Goal: Complete application form

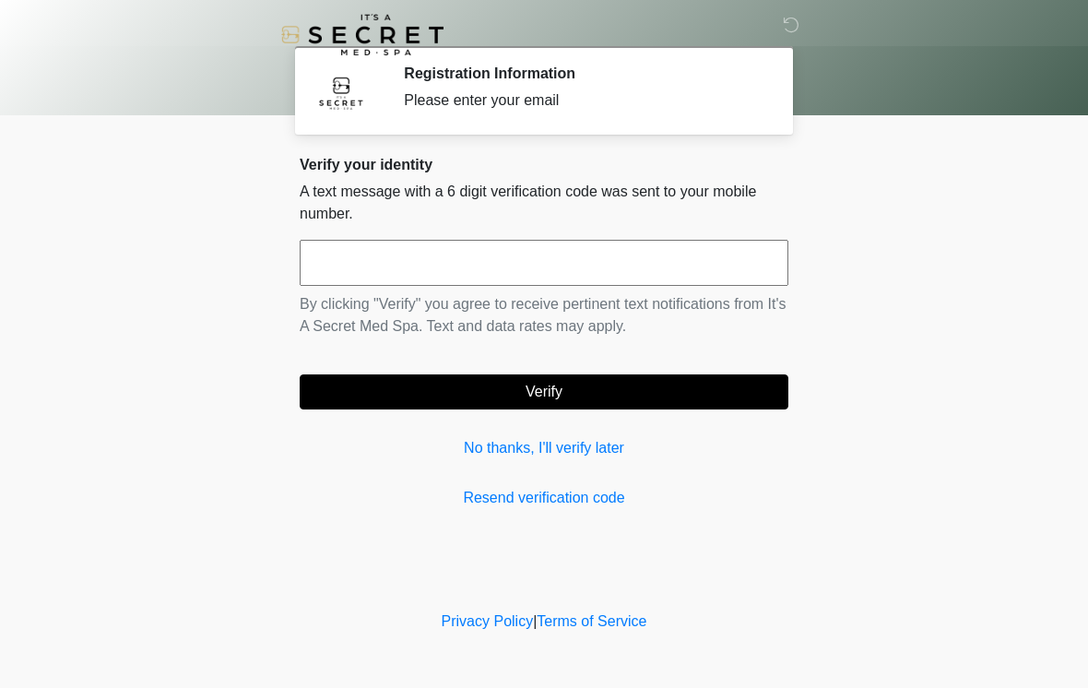
click at [734, 270] on input "text" at bounding box center [544, 263] width 489 height 46
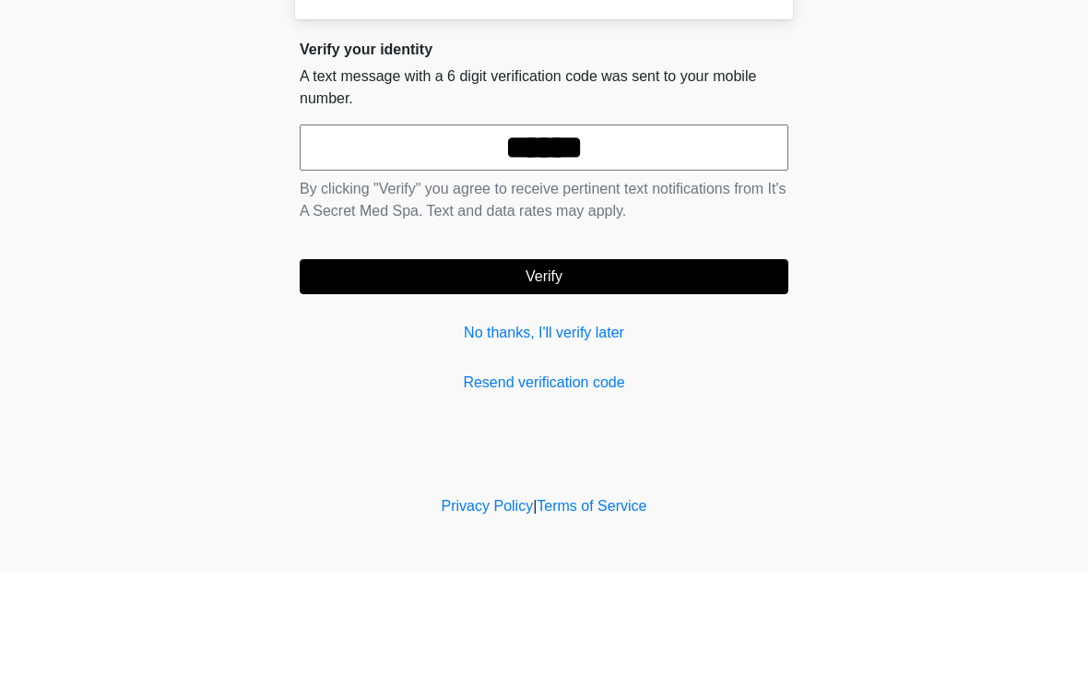
type input "******"
click at [656, 374] on button "Verify" at bounding box center [544, 391] width 489 height 35
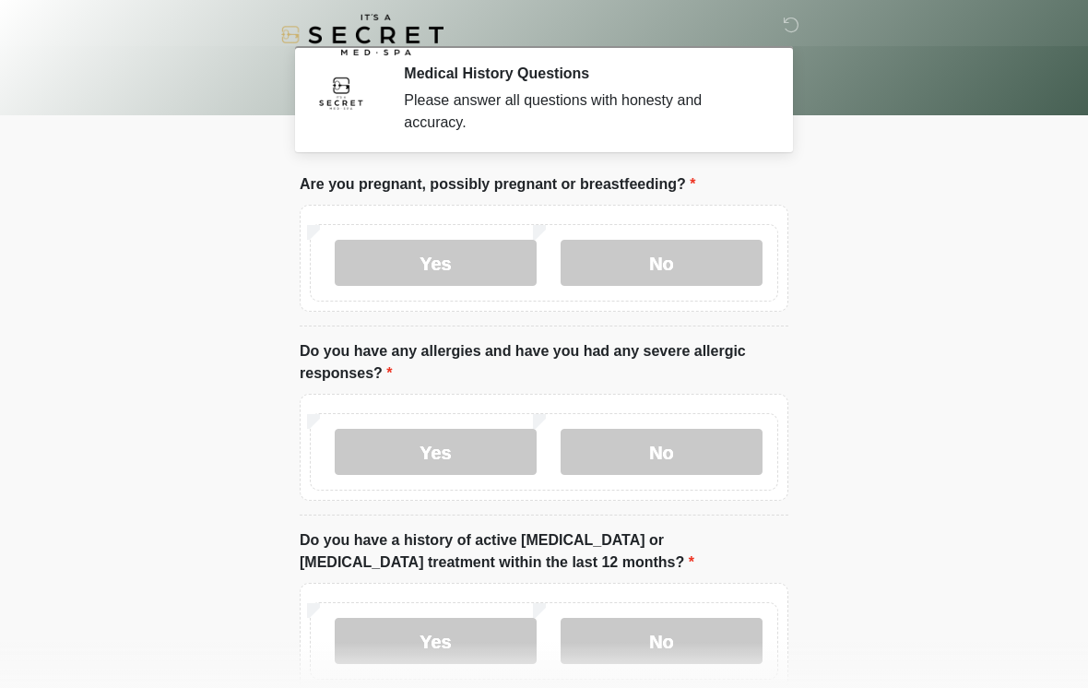
click at [712, 261] on label "No" at bounding box center [662, 263] width 202 height 46
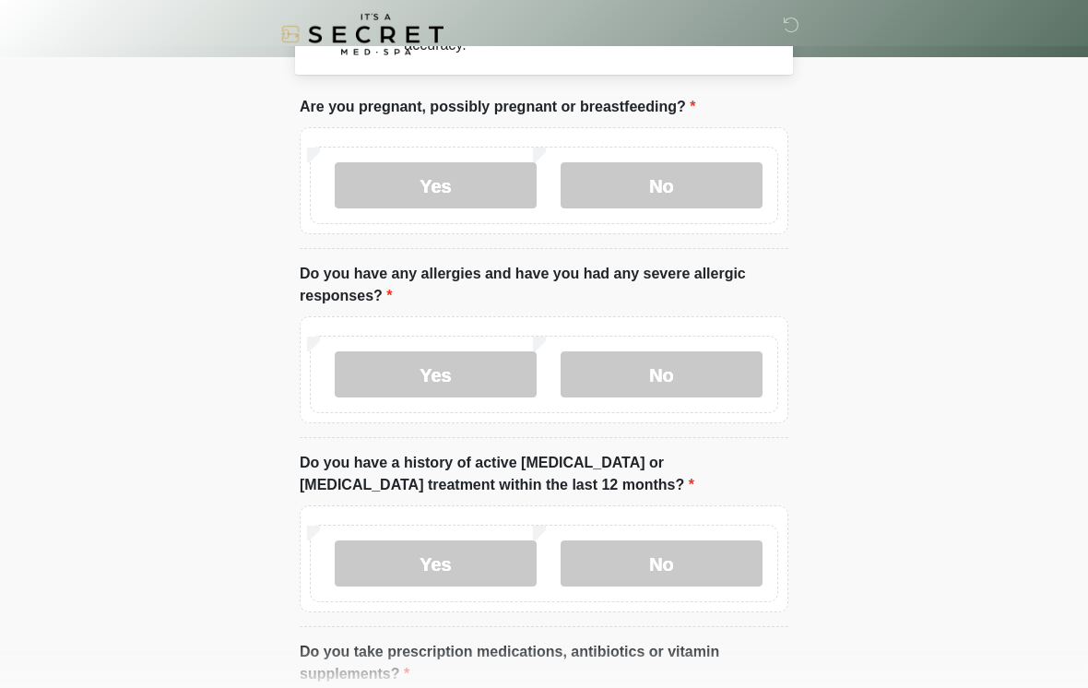
scroll to position [77, 0]
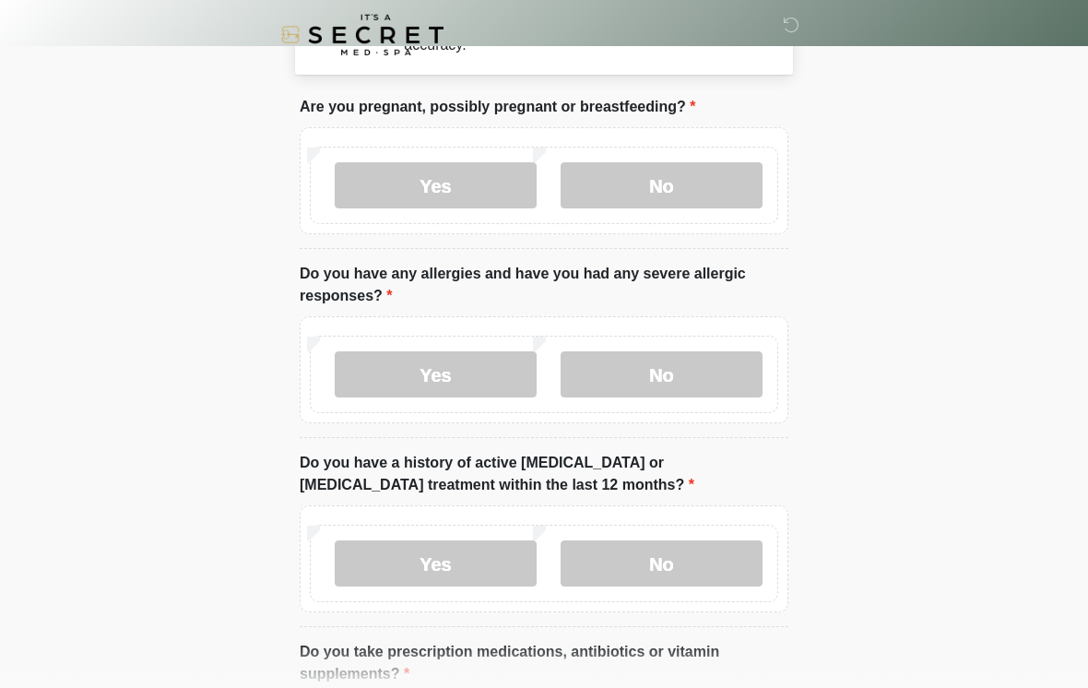
click at [699, 366] on label "No" at bounding box center [662, 374] width 202 height 46
click at [694, 572] on label "No" at bounding box center [662, 564] width 202 height 46
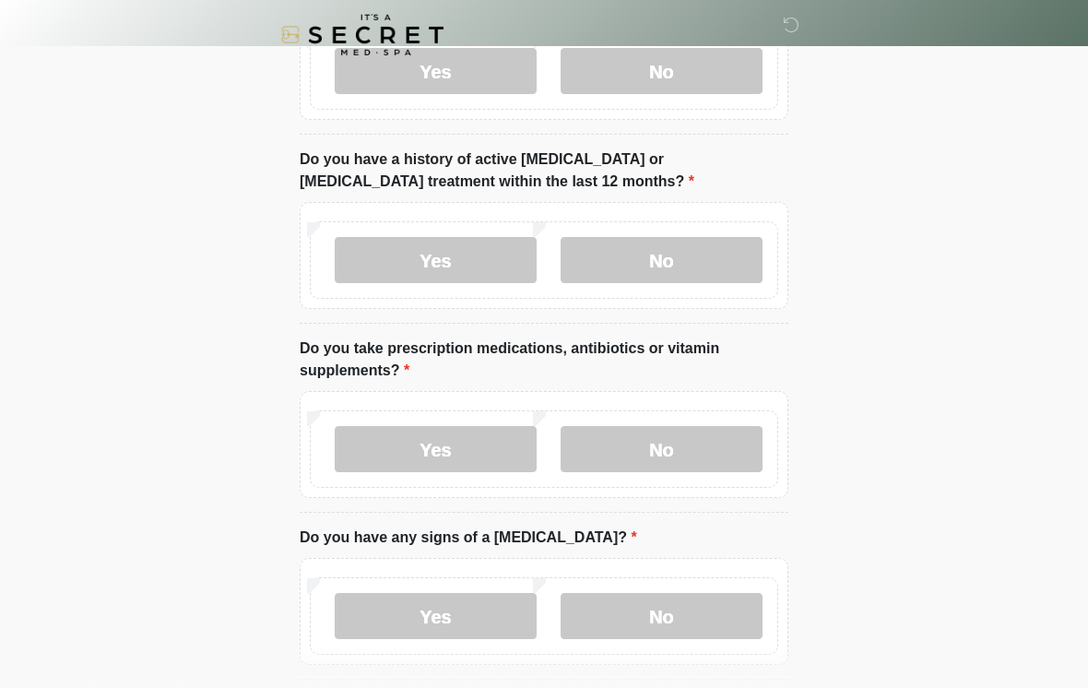
scroll to position [384, 0]
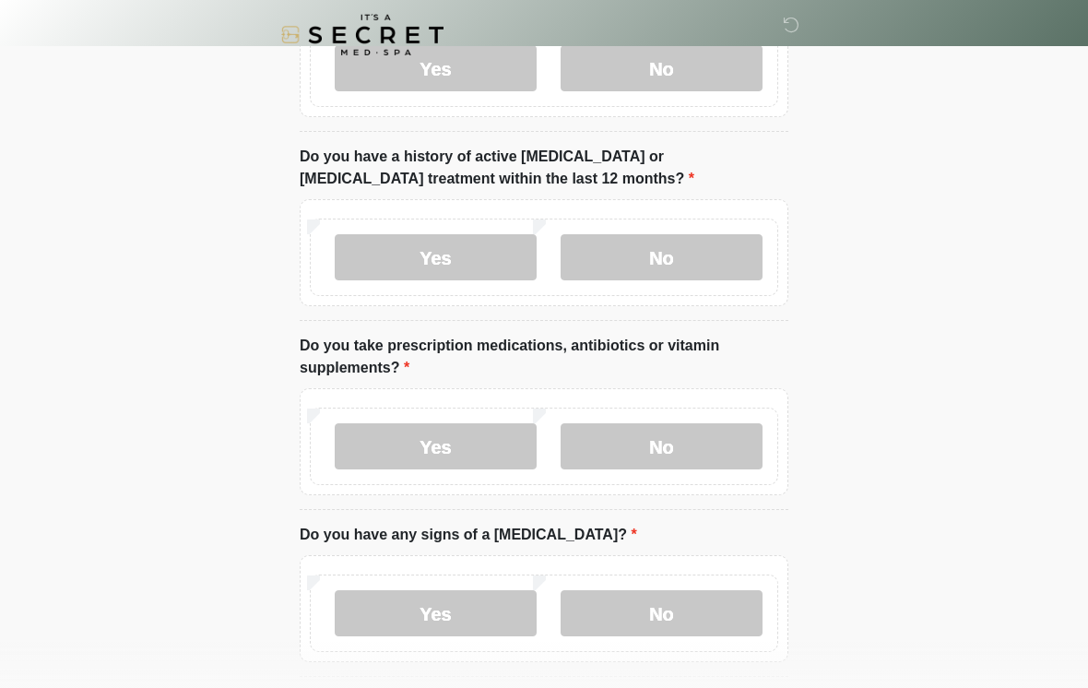
click at [714, 434] on label "No" at bounding box center [662, 446] width 202 height 46
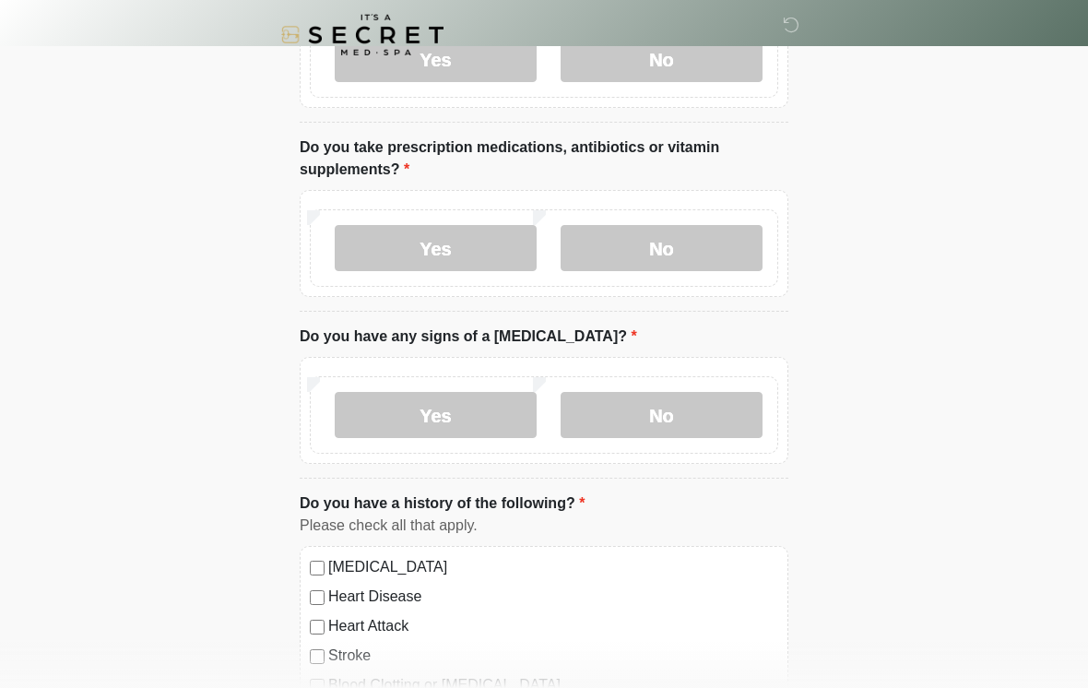
scroll to position [591, 0]
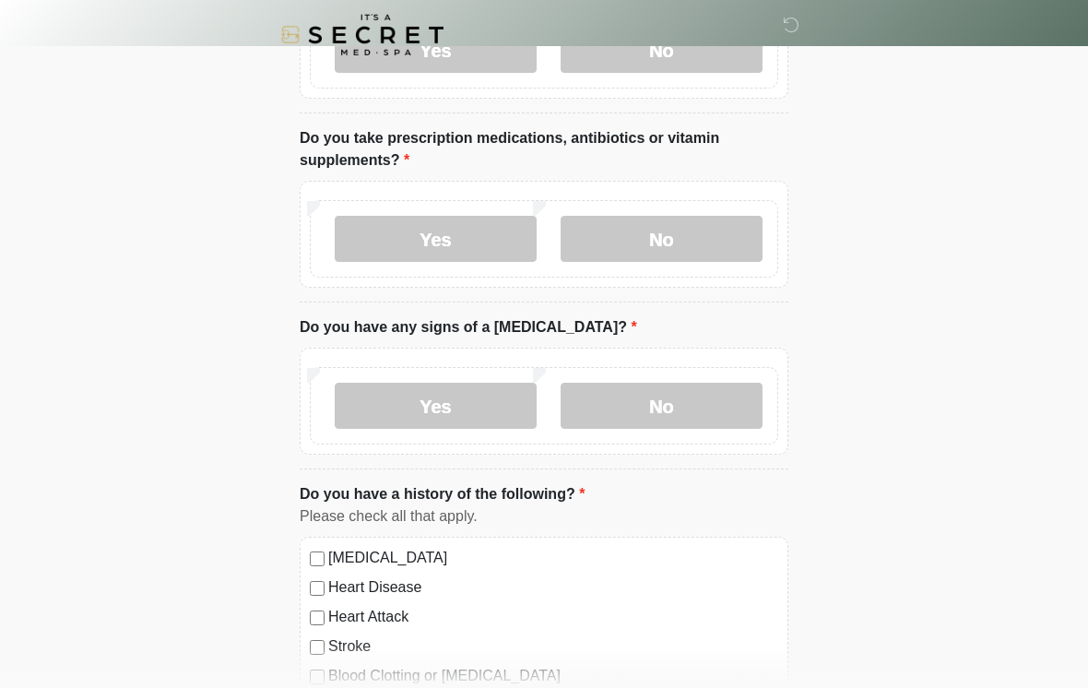
click at [707, 392] on label "No" at bounding box center [662, 406] width 202 height 46
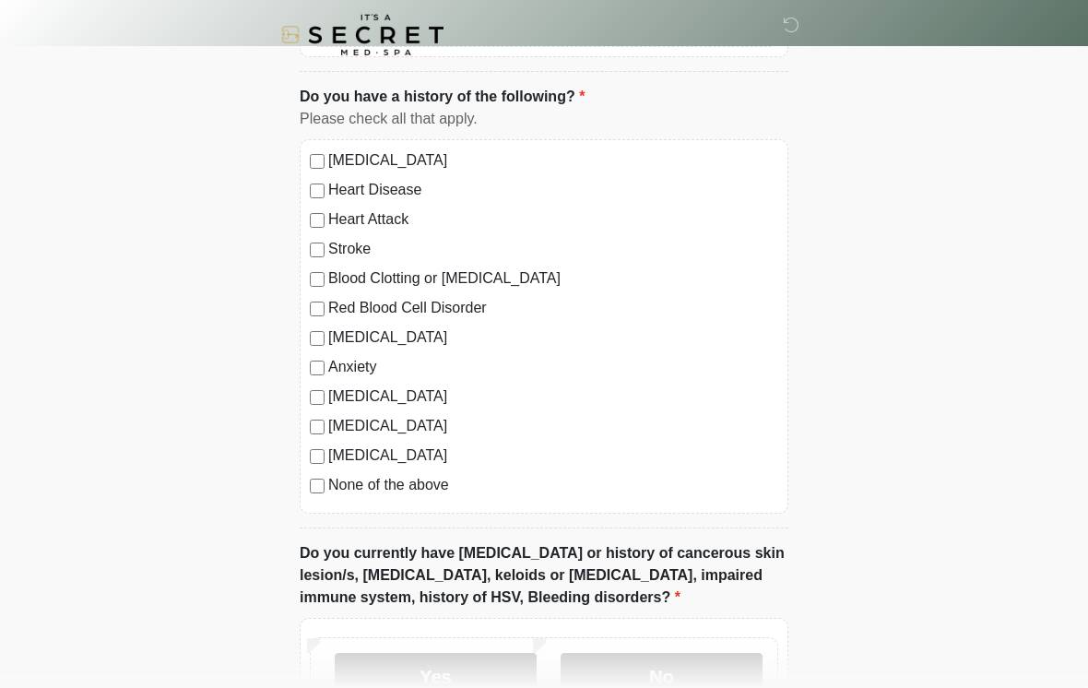
scroll to position [1000, 0]
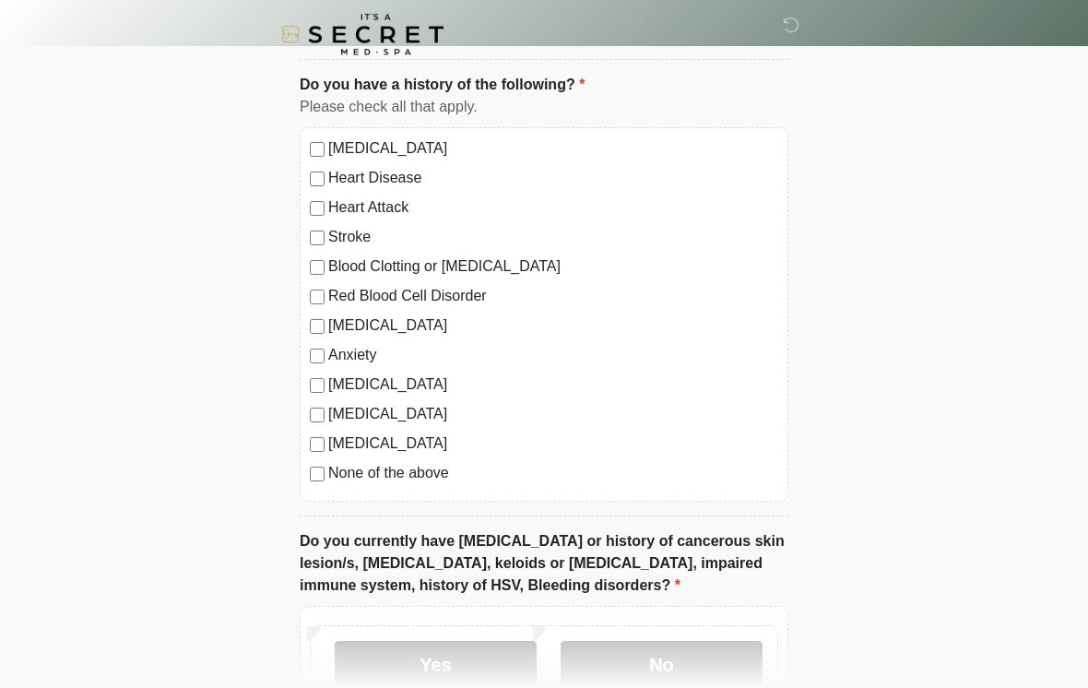
click at [417, 480] on label "None of the above" at bounding box center [553, 474] width 450 height 22
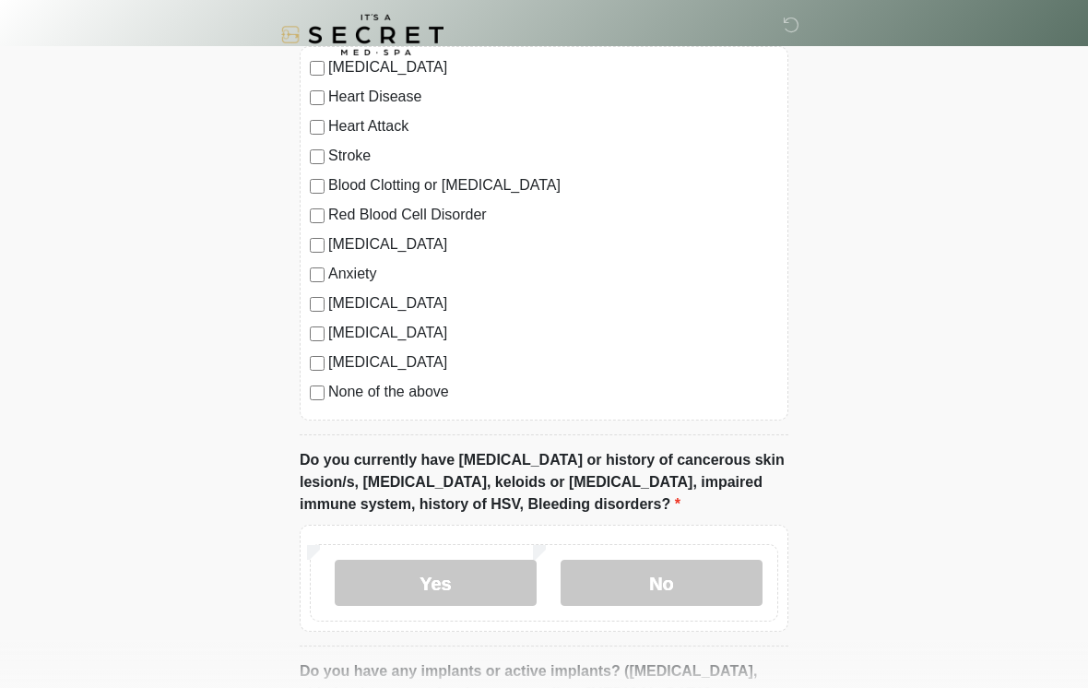
scroll to position [1135, 0]
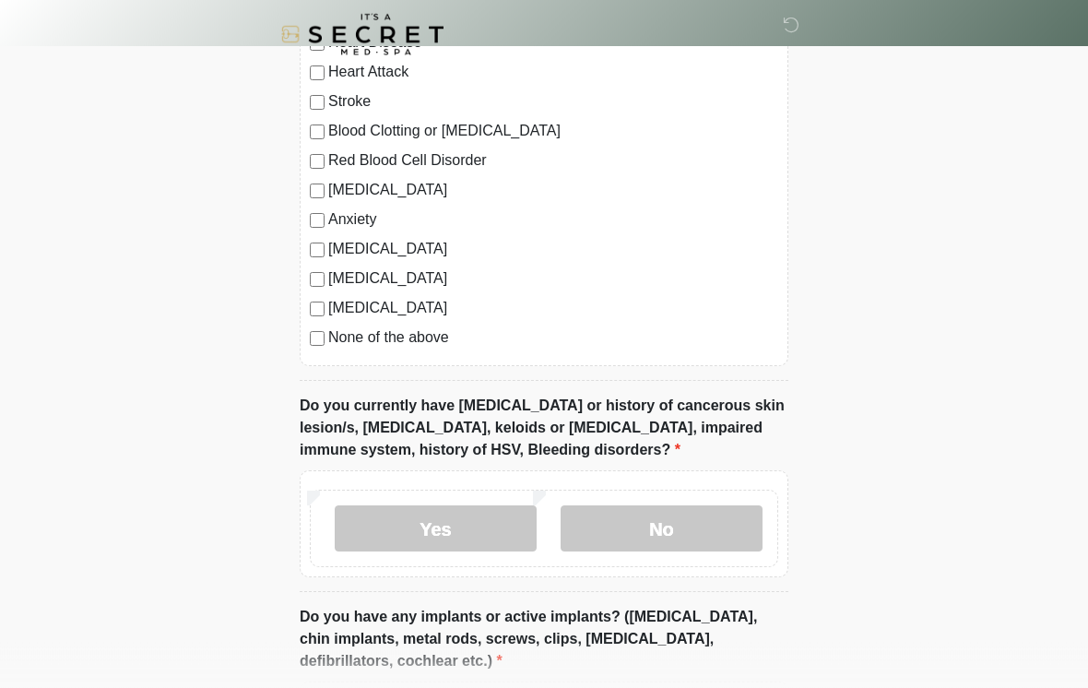
click at [666, 548] on label "No" at bounding box center [662, 529] width 202 height 46
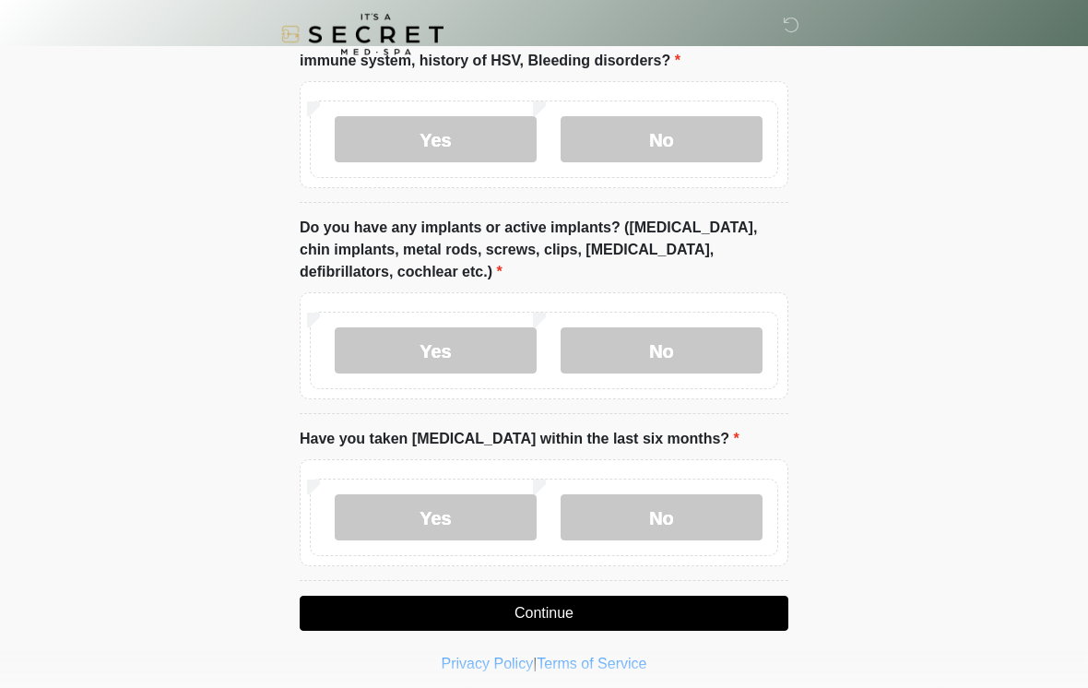
scroll to position [1536, 0]
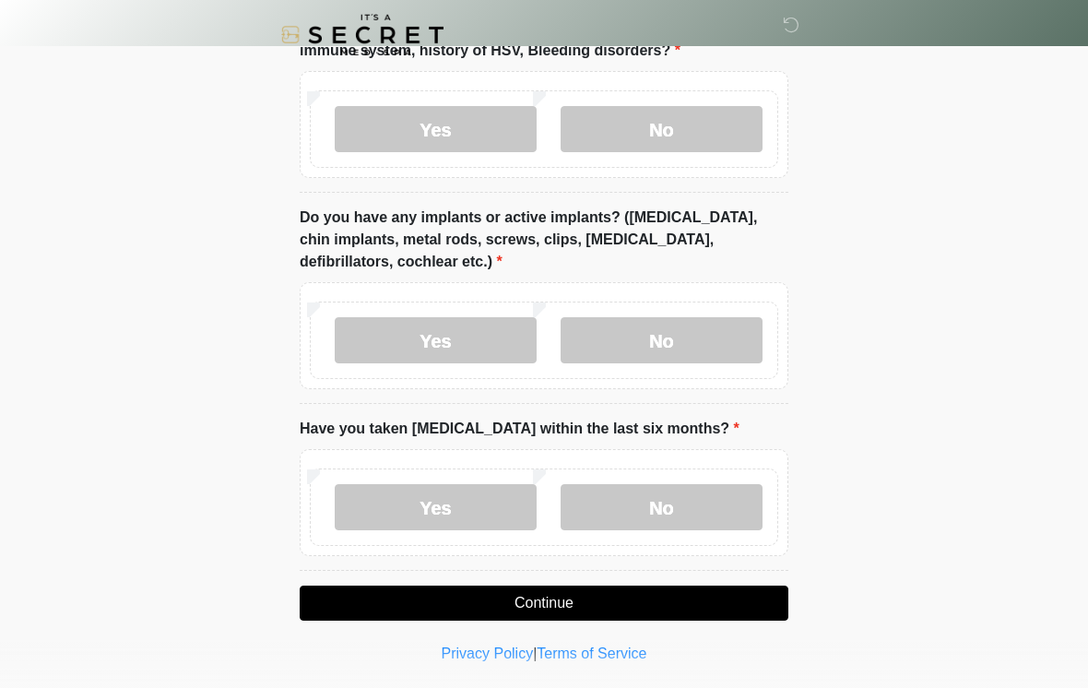
click at [722, 325] on label "No" at bounding box center [662, 340] width 202 height 46
click at [707, 502] on label "No" at bounding box center [662, 507] width 202 height 46
click at [642, 607] on button "Continue" at bounding box center [544, 603] width 489 height 35
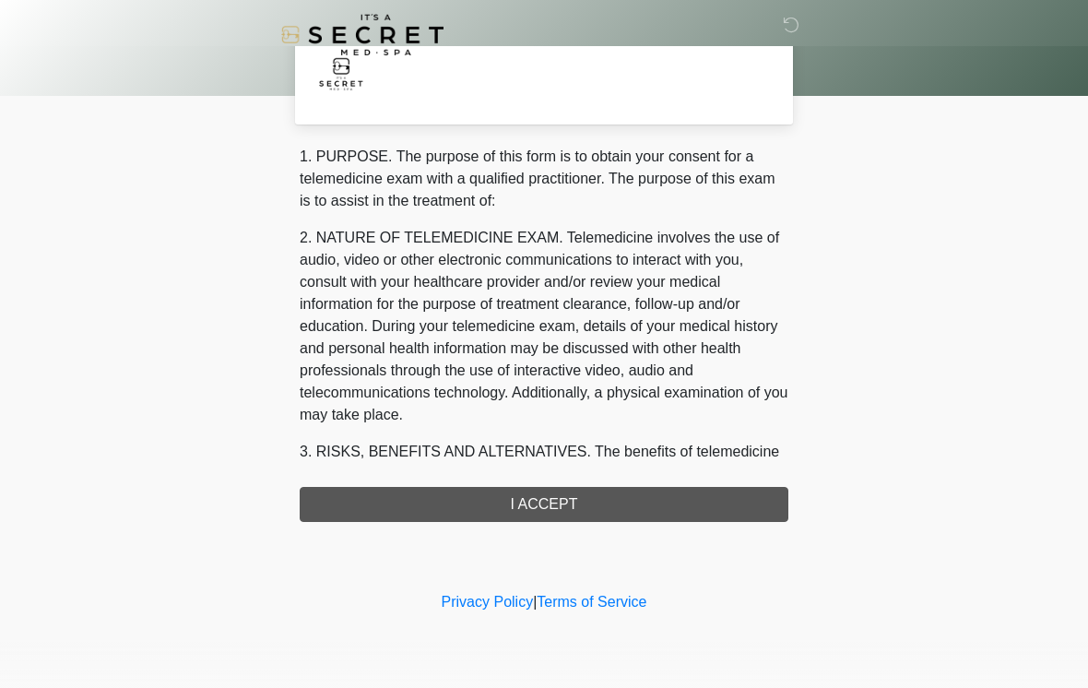
scroll to position [0, 0]
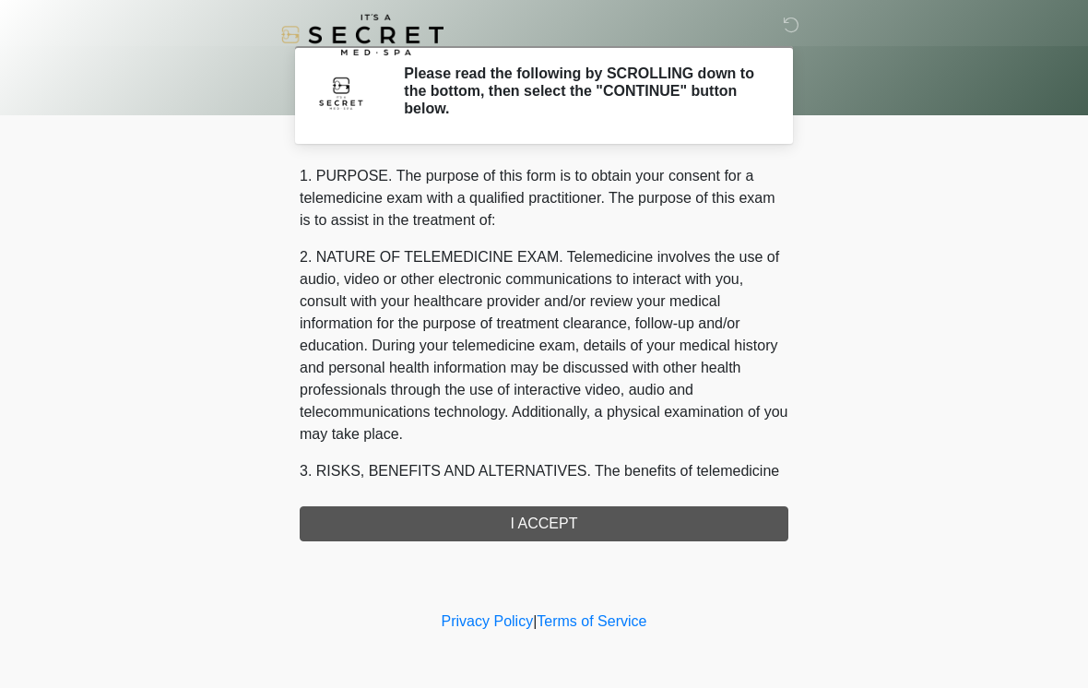
click at [707, 518] on div "1. PURPOSE. The purpose of this form is to obtain your consent for a telemedici…" at bounding box center [544, 353] width 489 height 376
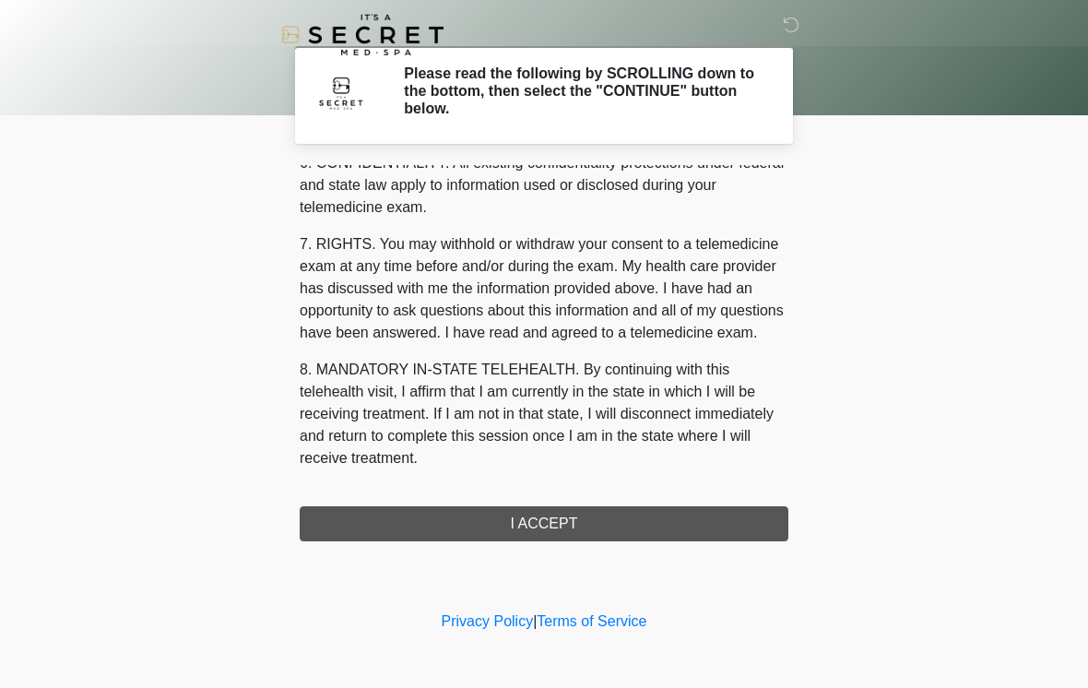
click at [645, 532] on div "1. PURPOSE. The purpose of this form is to obtain your consent for a telemedici…" at bounding box center [544, 353] width 489 height 376
click at [611, 531] on button "I ACCEPT" at bounding box center [544, 523] width 489 height 35
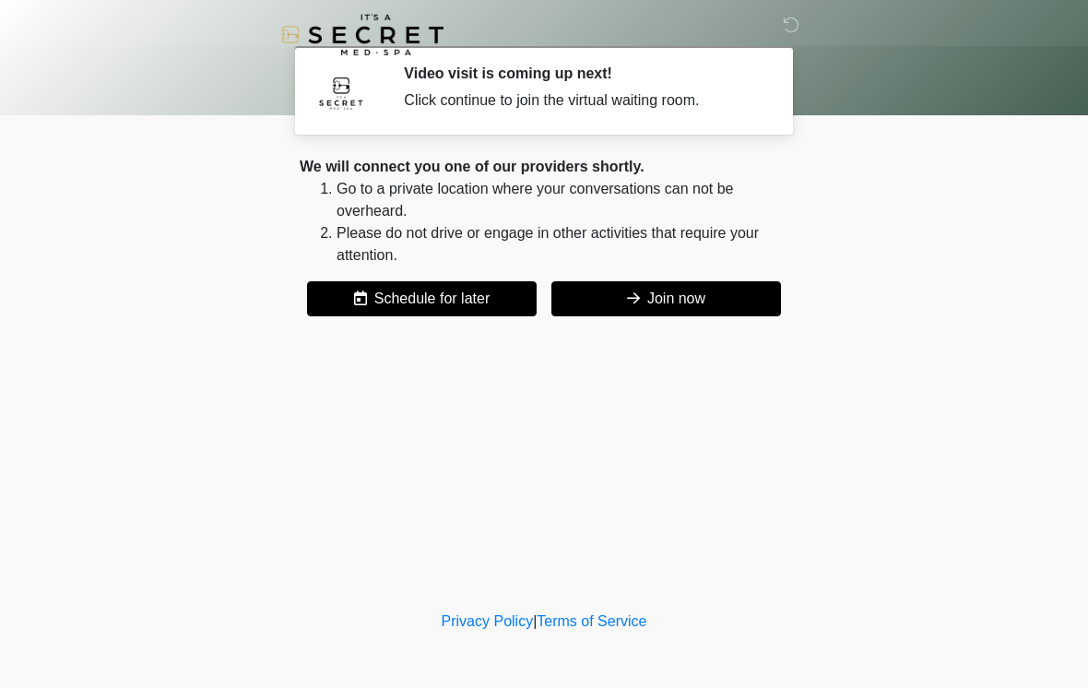
click at [731, 298] on button "Join now" at bounding box center [667, 298] width 230 height 35
